Goal: Navigation & Orientation: Find specific page/section

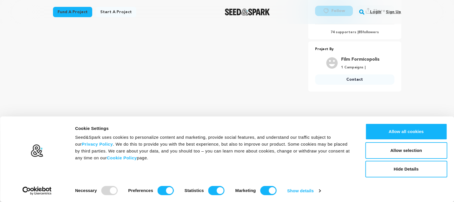
scroll to position [187, 0]
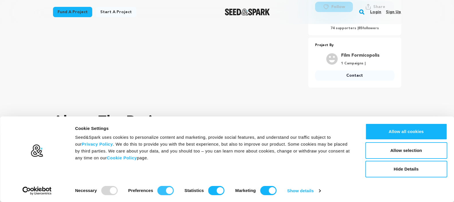
click at [161, 193] on input "Preferences" at bounding box center [166, 190] width 16 height 9
checkbox input "false"
click at [212, 194] on input "Statistics" at bounding box center [216, 190] width 16 height 9
checkbox input "false"
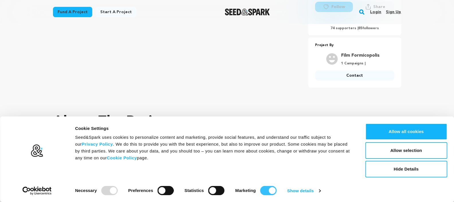
click at [262, 193] on input "Marketing" at bounding box center [268, 190] width 16 height 9
checkbox input "false"
click at [316, 190] on link "Show details" at bounding box center [304, 191] width 33 height 9
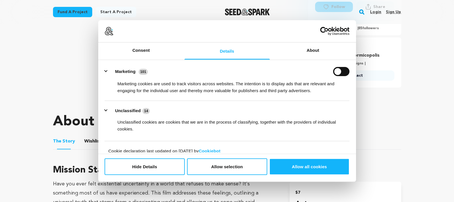
scroll to position [128, 0]
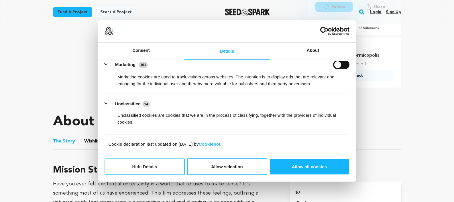
click at [148, 169] on button "Hide Details" at bounding box center [145, 167] width 80 height 17
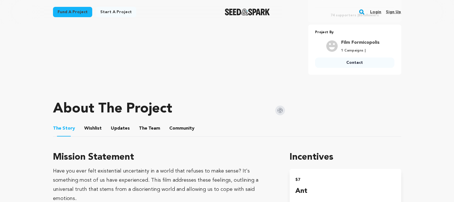
scroll to position [247, 0]
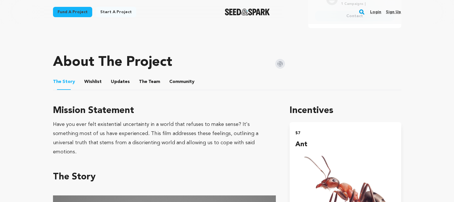
click at [91, 83] on button "Wishlist" at bounding box center [93, 83] width 14 height 14
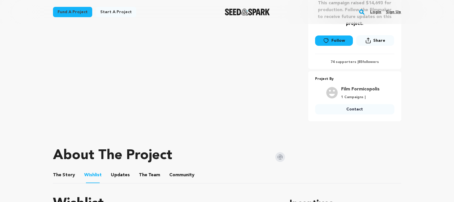
scroll to position [154, 0]
click at [343, 58] on div "74 supporters | 85 followers" at bounding box center [354, 59] width 79 height 11
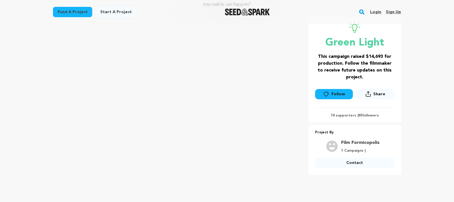
scroll to position [0, 0]
